Goal: Transaction & Acquisition: Book appointment/travel/reservation

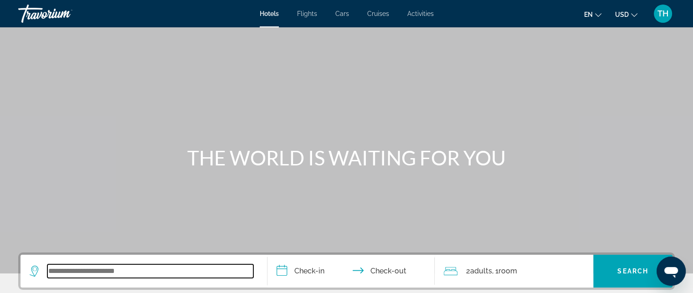
click at [124, 271] on input "Search widget" at bounding box center [150, 271] width 206 height 14
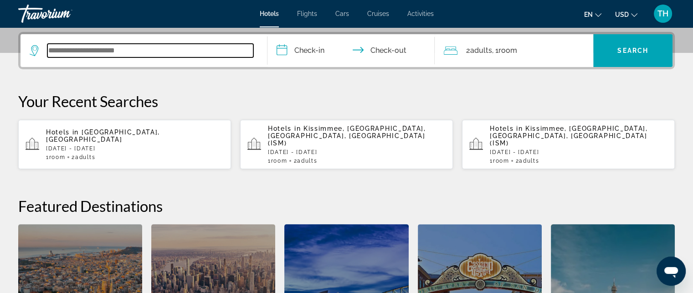
scroll to position [222, 0]
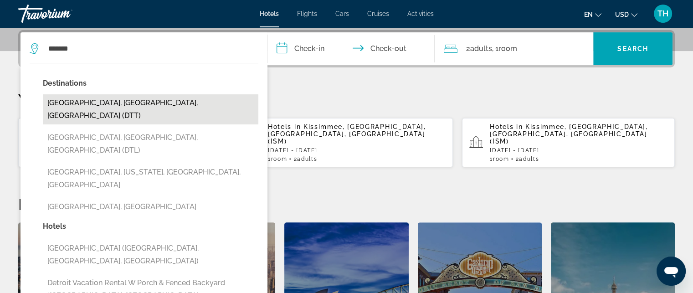
click at [82, 103] on button "[GEOGRAPHIC_DATA], [GEOGRAPHIC_DATA], [GEOGRAPHIC_DATA] (DTT)" at bounding box center [151, 109] width 216 height 30
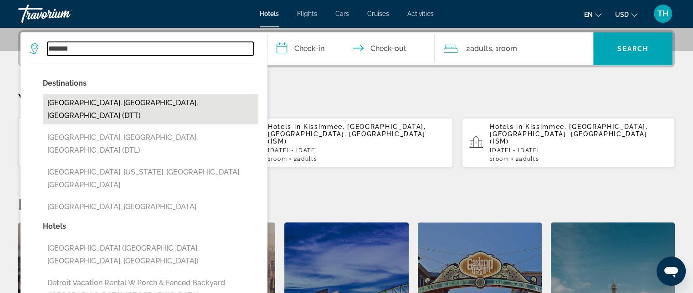
type input "**********"
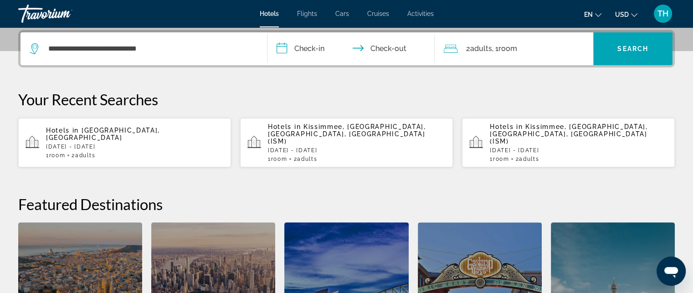
click at [281, 49] on input "**********" at bounding box center [353, 50] width 171 height 36
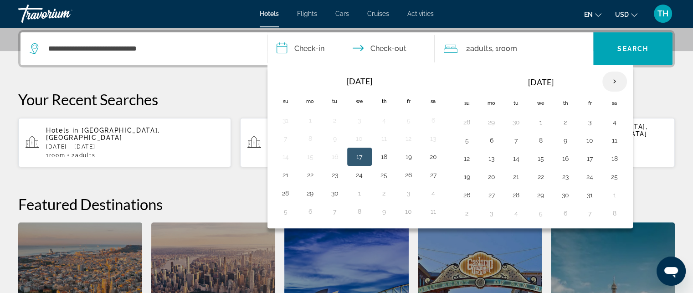
click at [612, 78] on th "Next month" at bounding box center [615, 82] width 25 height 20
click at [614, 175] on button "22" at bounding box center [615, 177] width 15 height 13
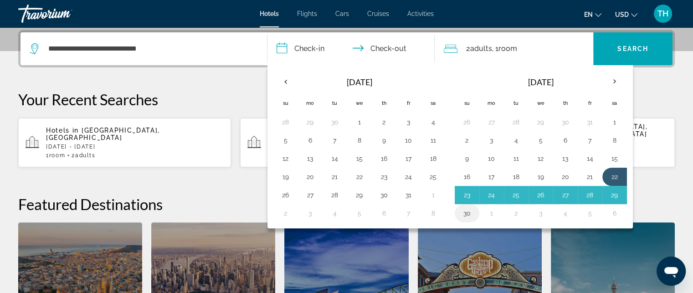
click at [464, 213] on button "30" at bounding box center [467, 213] width 15 height 13
type input "**********"
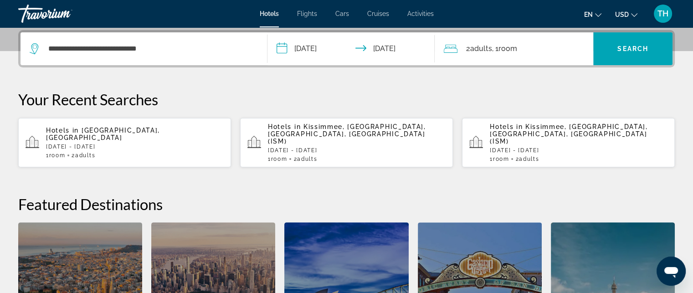
click at [506, 55] on div "2 Adult Adults , 1 Room rooms" at bounding box center [519, 48] width 150 height 33
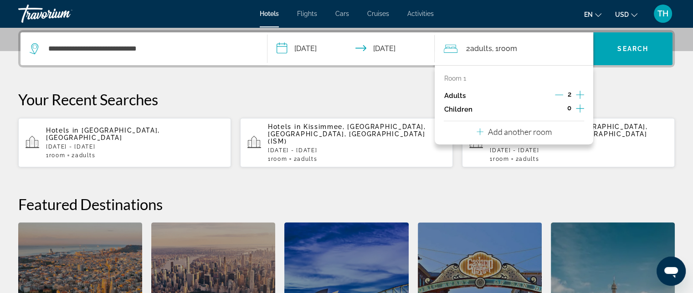
click at [500, 134] on p "Add another room" at bounding box center [520, 132] width 64 height 10
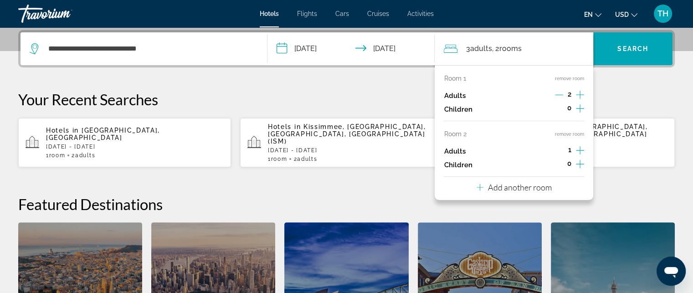
click at [509, 186] on p "Add another room" at bounding box center [520, 187] width 64 height 10
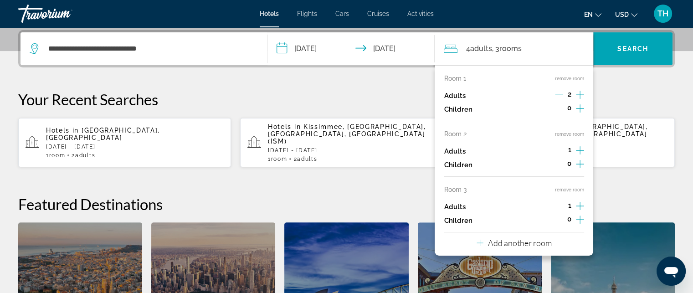
click at [501, 243] on p "Add another room" at bounding box center [520, 243] width 64 height 10
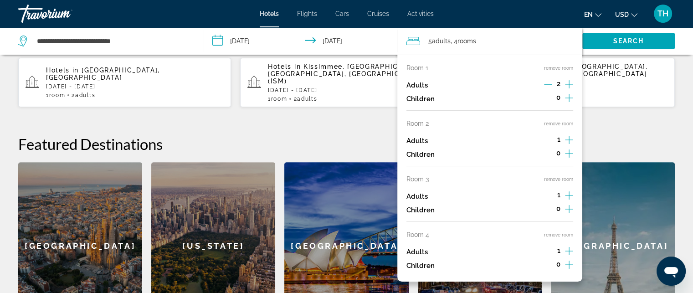
scroll to position [268, 0]
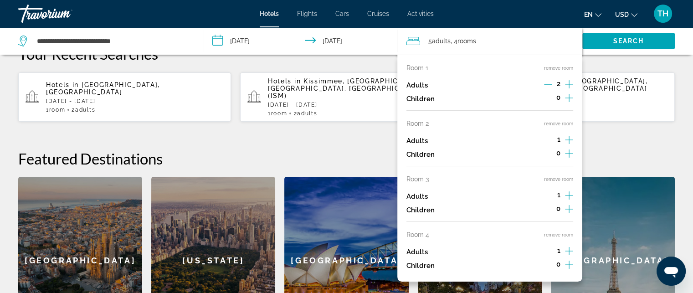
click at [553, 235] on button "remove room" at bounding box center [558, 235] width 29 height 6
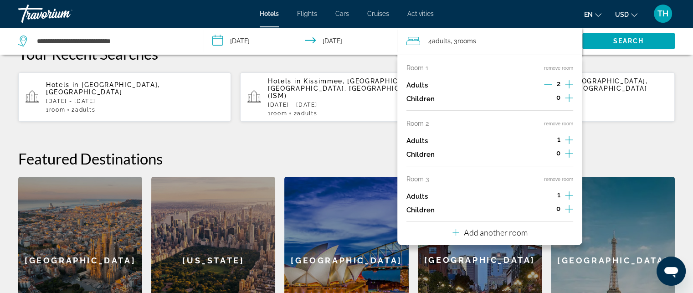
click at [558, 180] on button "remove room" at bounding box center [558, 179] width 29 height 6
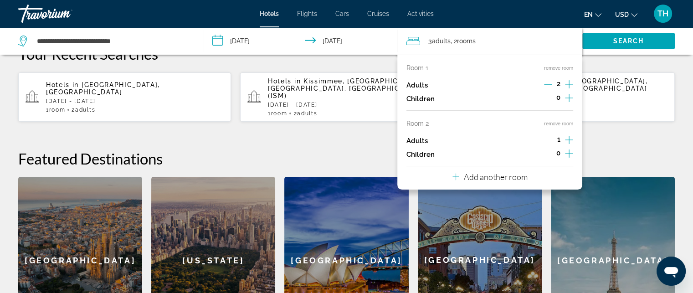
click at [554, 122] on button "remove room" at bounding box center [558, 124] width 29 height 6
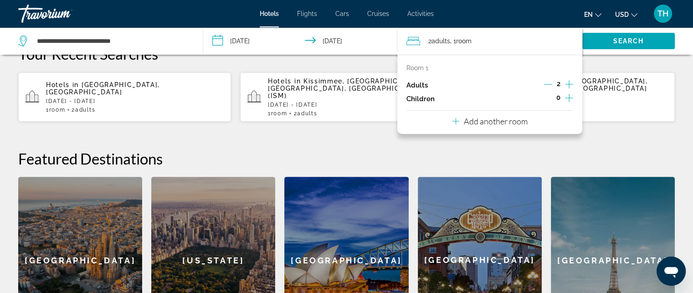
click at [616, 134] on div "**********" at bounding box center [346, 163] width 693 height 359
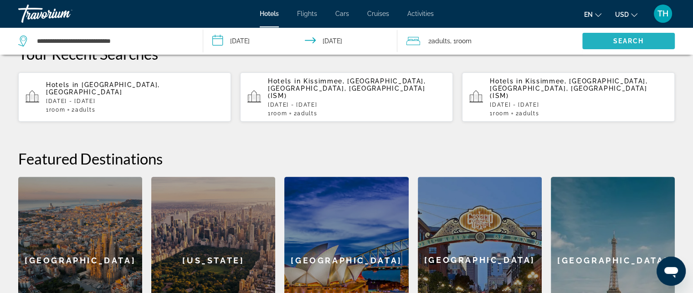
click at [619, 40] on span "Search" at bounding box center [629, 40] width 31 height 7
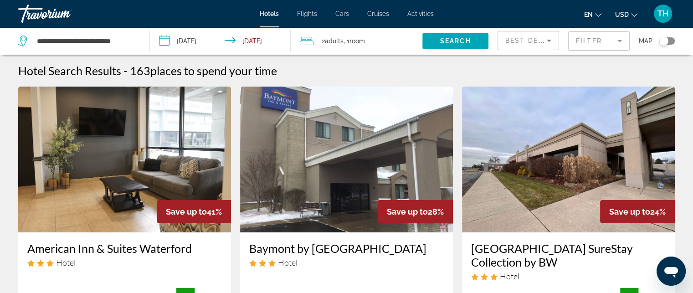
click at [619, 40] on mat-form-field "Filter" at bounding box center [599, 40] width 62 height 19
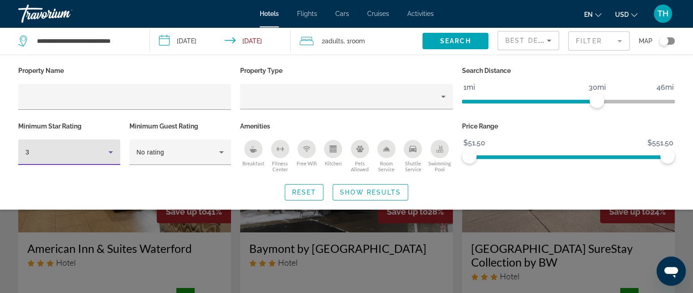
click at [109, 154] on icon "Hotel Filters" at bounding box center [110, 152] width 11 height 11
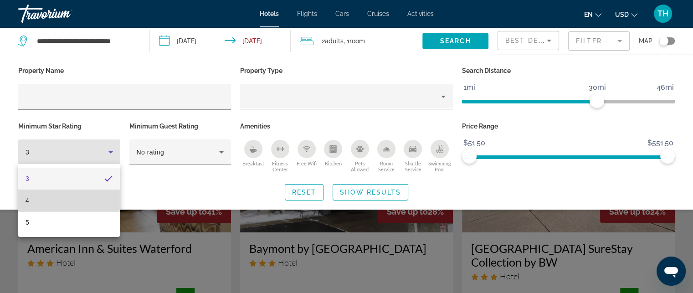
click at [28, 202] on span "4" at bounding box center [28, 200] width 4 height 11
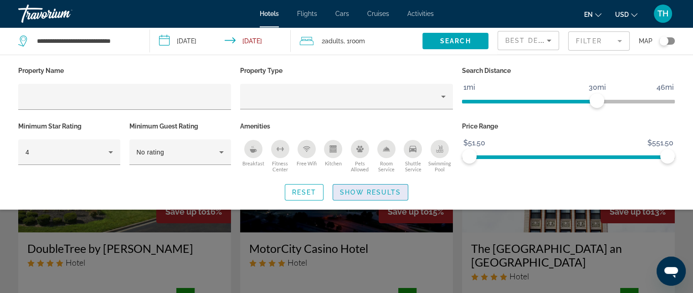
click at [359, 189] on span "Show Results" at bounding box center [370, 192] width 61 height 7
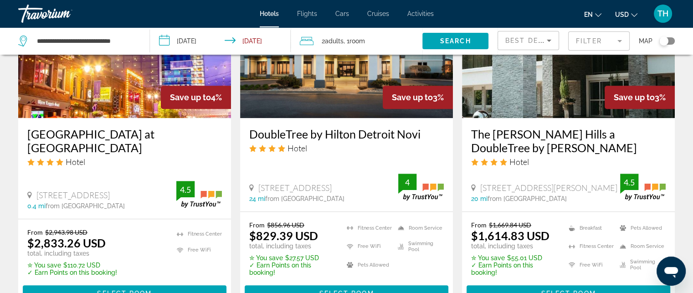
scroll to position [821, 0]
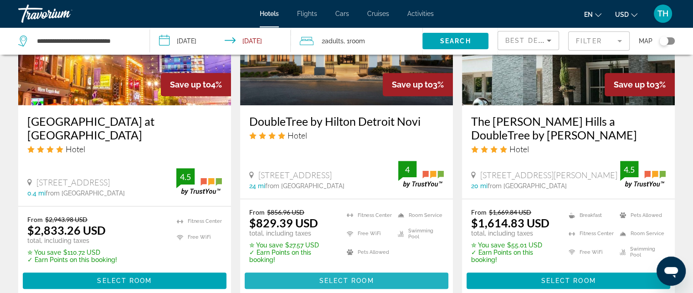
click at [339, 277] on span "Select Room" at bounding box center [346, 280] width 55 height 7
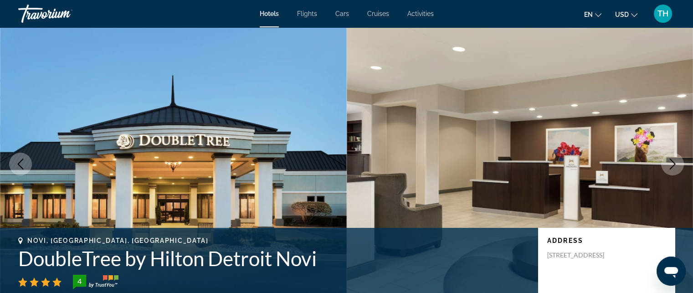
click at [673, 163] on icon "Next image" at bounding box center [673, 164] width 6 height 11
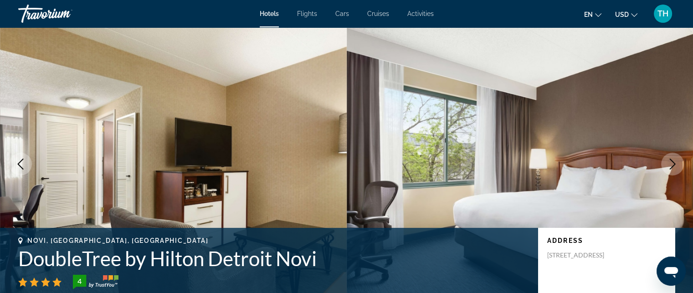
click at [669, 160] on icon "Next image" at bounding box center [672, 164] width 11 height 11
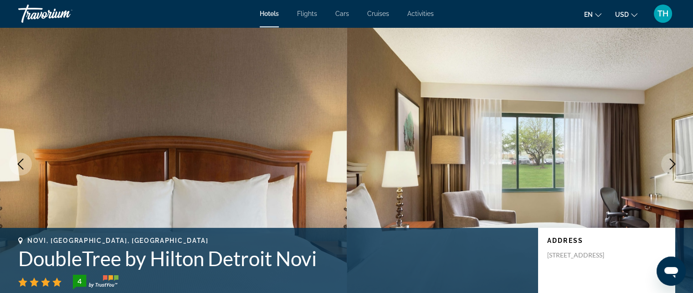
click at [674, 162] on icon "Next image" at bounding box center [673, 164] width 6 height 11
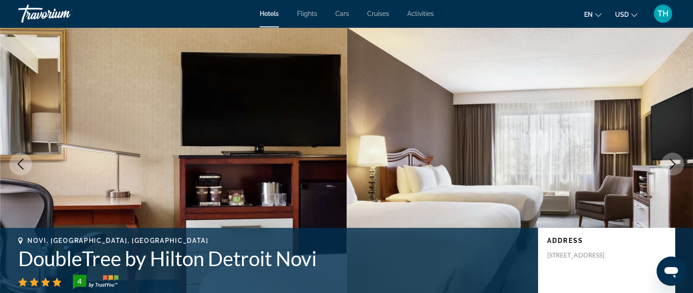
click at [672, 162] on icon "Next image" at bounding box center [672, 164] width 11 height 11
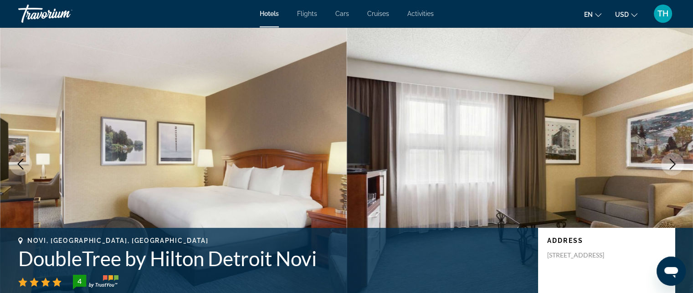
click at [672, 162] on icon "Next image" at bounding box center [672, 164] width 11 height 11
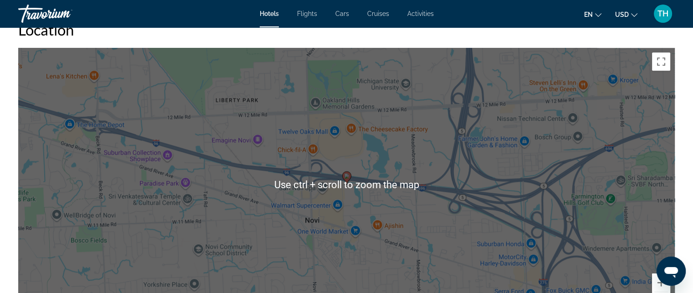
scroll to position [912, 0]
